Goal: Task Accomplishment & Management: Manage account settings

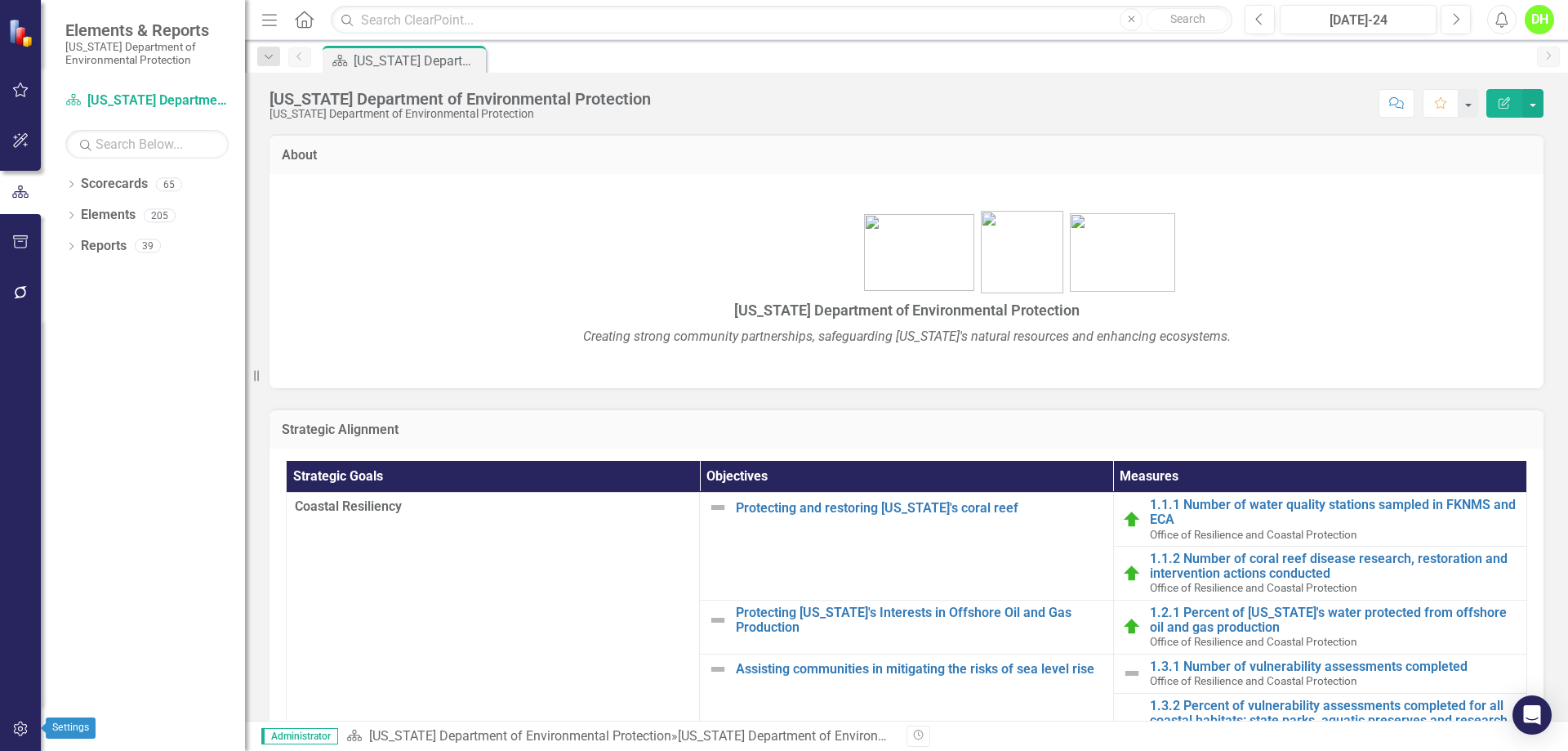
click at [10, 724] on button "button" at bounding box center [21, 730] width 37 height 34
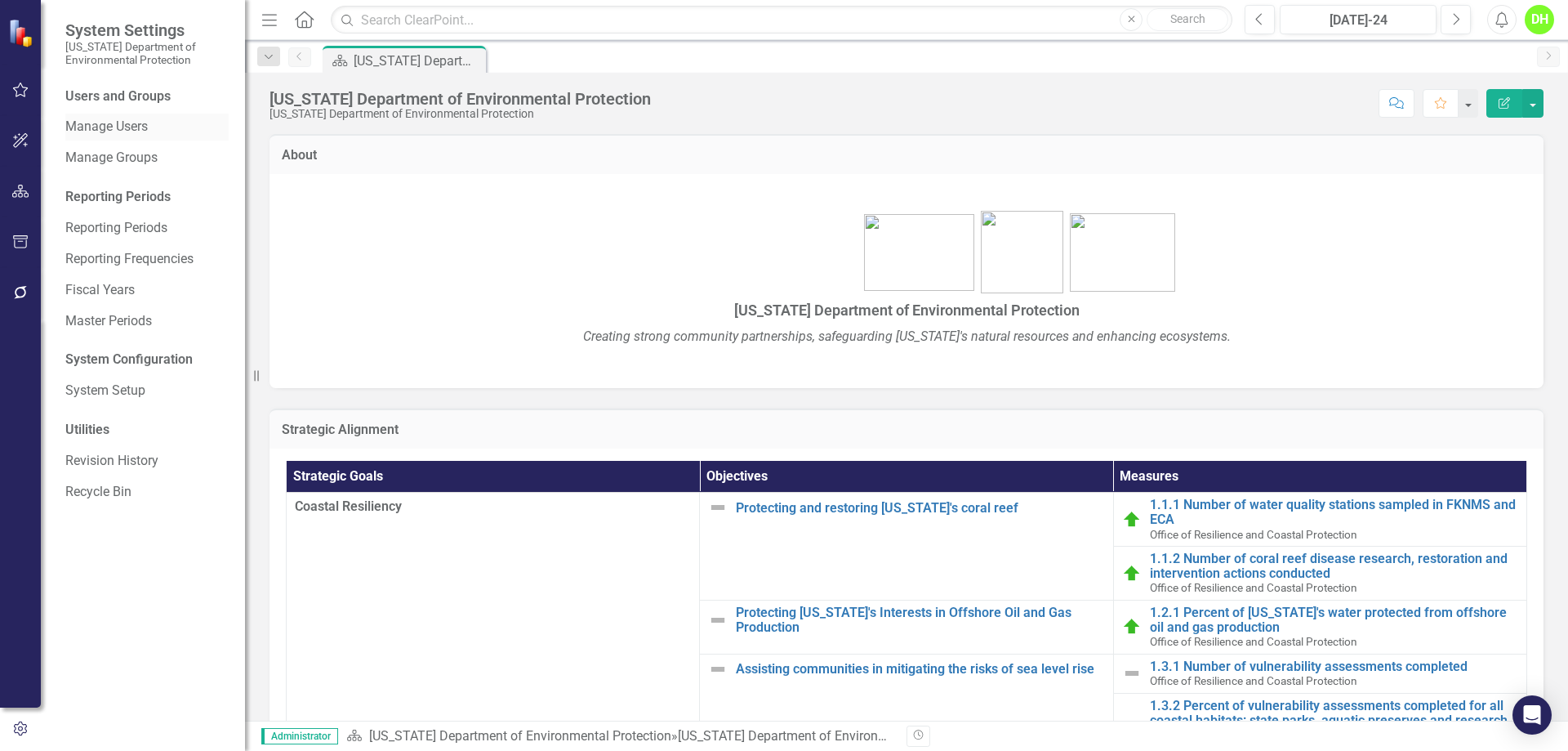
click at [130, 126] on link "Manage Users" at bounding box center [147, 126] width 163 height 18
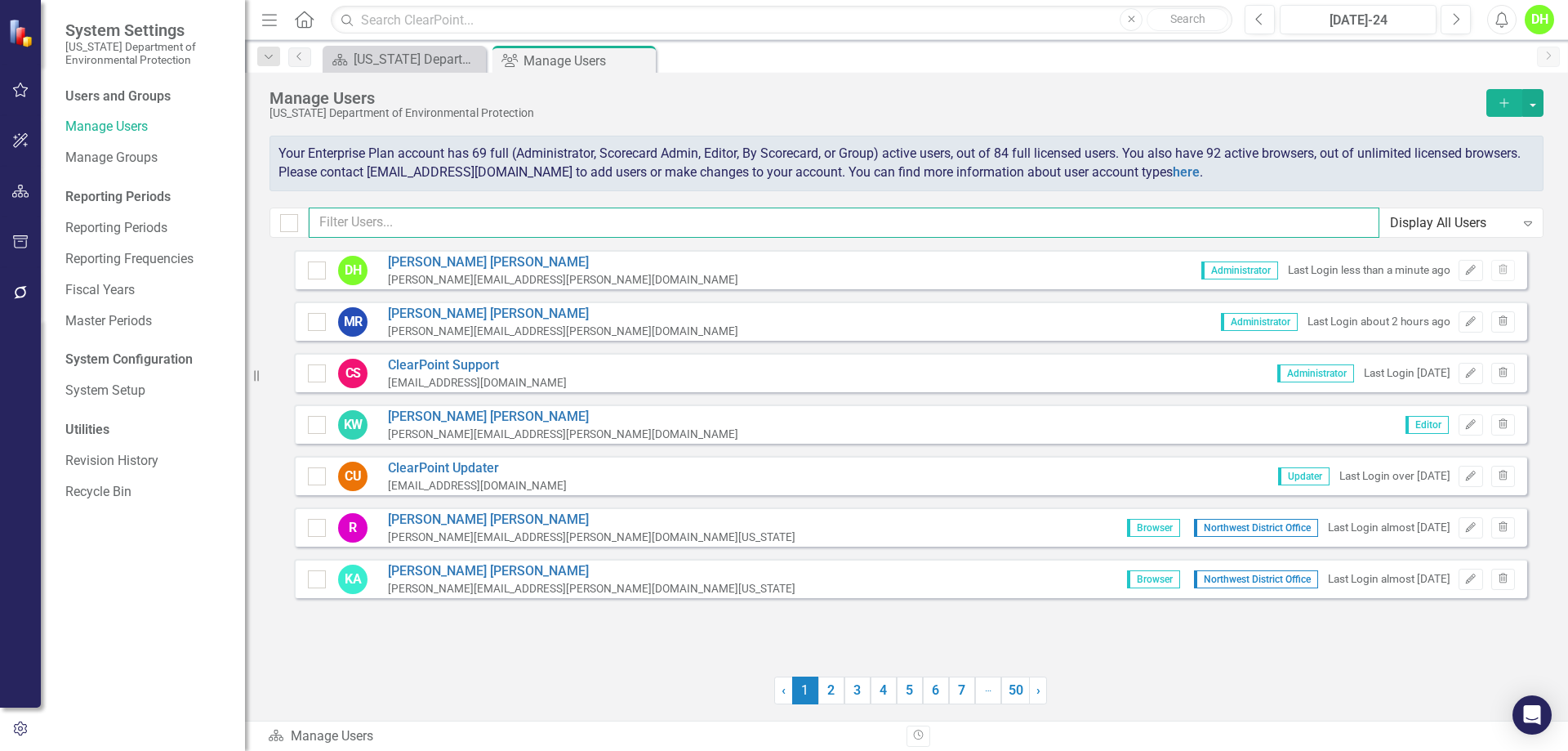
click at [390, 228] on input "text" at bounding box center [844, 222] width 1071 height 30
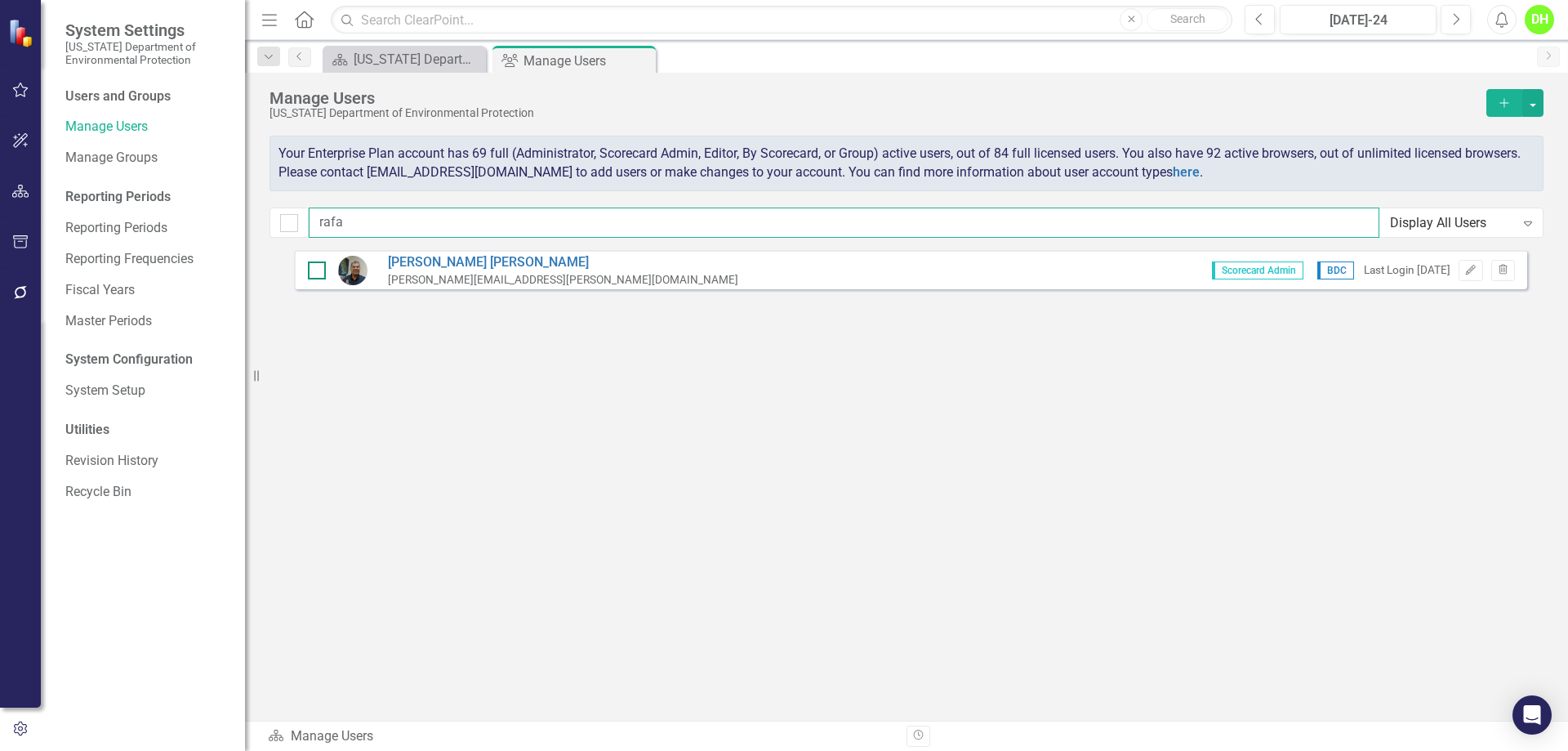
type input "rafa"
click at [312, 274] on div at bounding box center [317, 270] width 18 height 18
click at [312, 272] on input "checkbox" at bounding box center [313, 266] width 11 height 11
checkbox input "true"
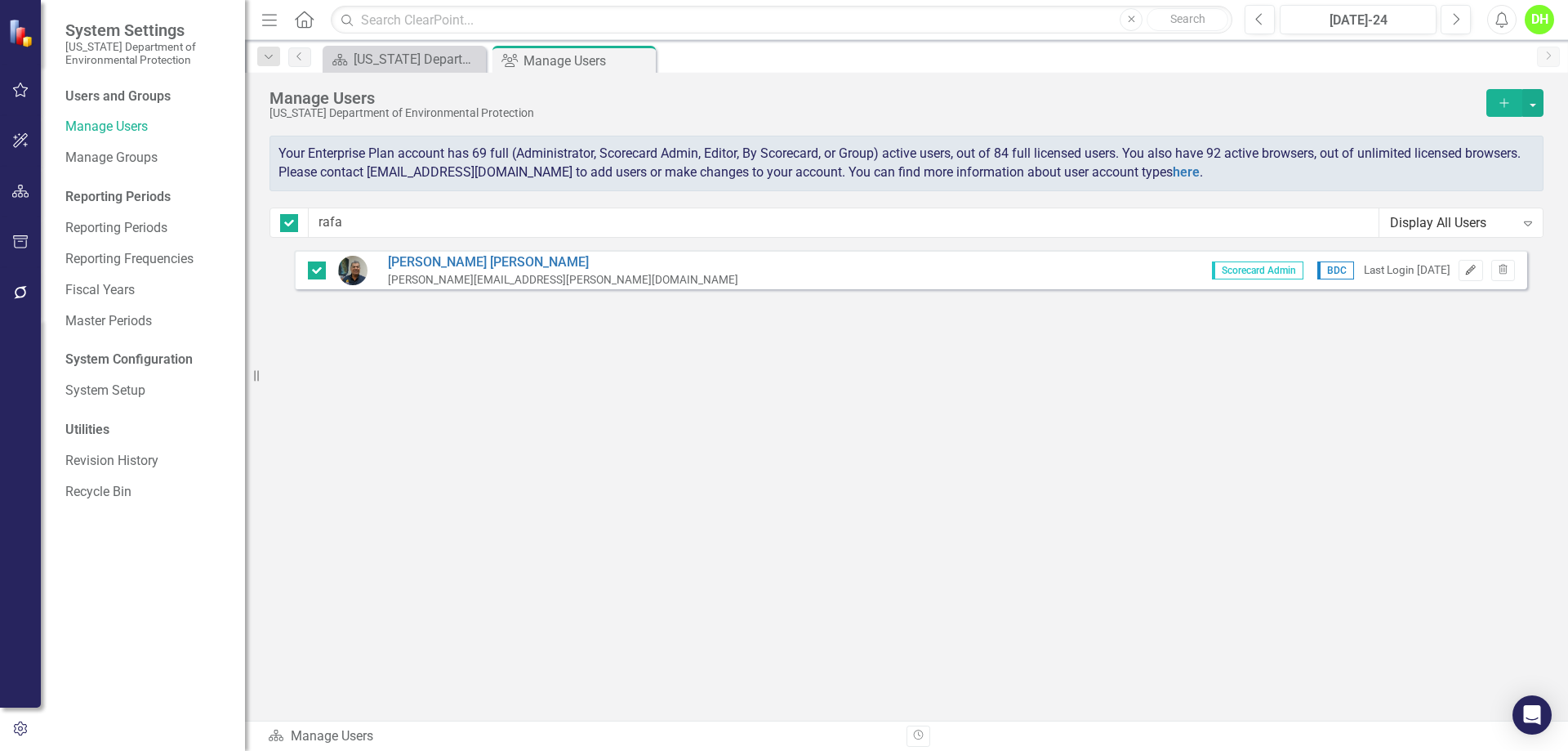
click at [1474, 268] on icon "button" at bounding box center [1471, 270] width 10 height 10
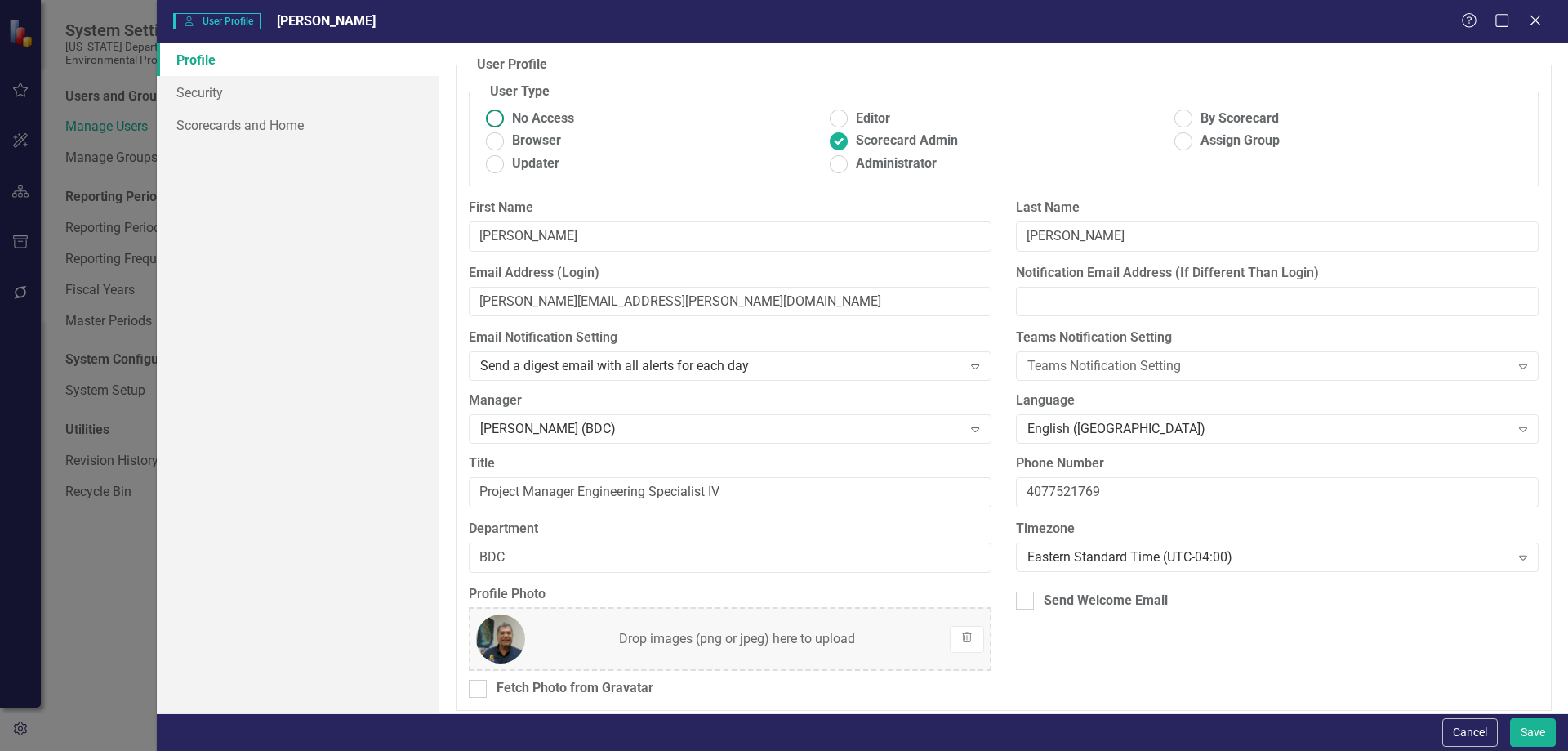
click at [489, 116] on ins at bounding box center [494, 119] width 25 height 25
click at [489, 116] on input "No Access" at bounding box center [494, 119] width 25 height 25
radio input "true"
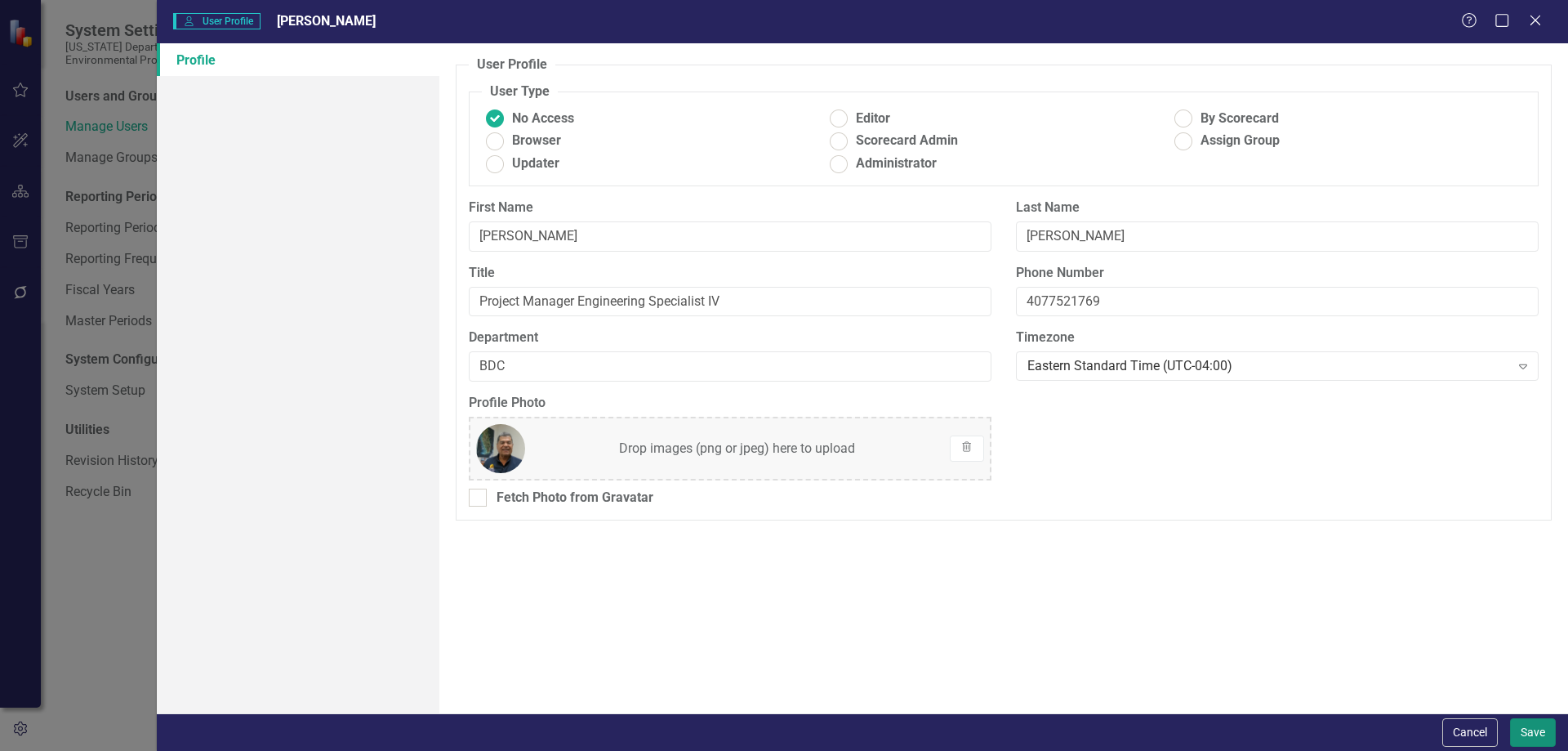
click at [1531, 726] on button "Save" at bounding box center [1533, 733] width 46 height 28
